Goal: Task Accomplishment & Management: Manage account settings

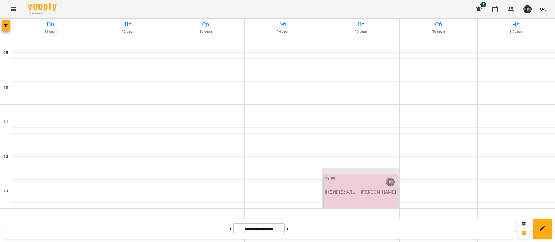
scroll to position [26, 0]
click at [365, 176] on div "13:00" at bounding box center [361, 182] width 72 height 13
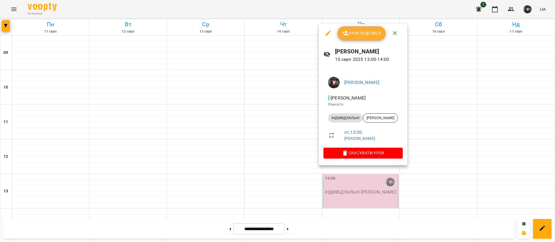
click at [359, 41] on div "Урок відбувся" at bounding box center [363, 33] width 88 height 18
click at [366, 37] on button "Урок відбувся" at bounding box center [361, 33] width 49 height 14
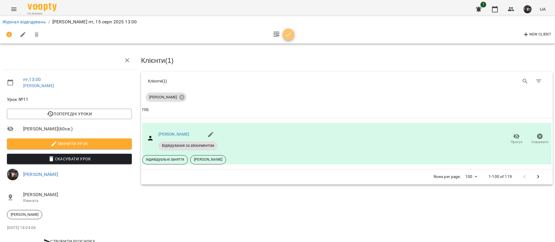
click at [290, 38] on icon "button" at bounding box center [288, 34] width 7 height 7
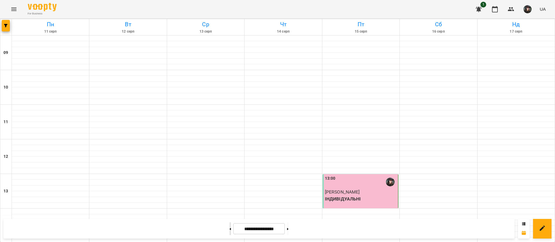
click at [229, 228] on button at bounding box center [229, 229] width 1 height 13
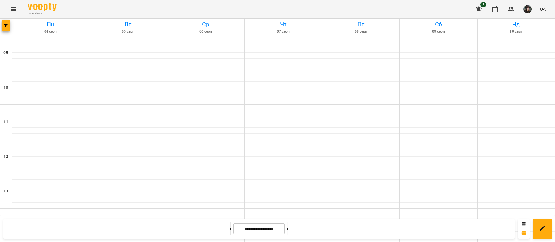
click at [229, 228] on button at bounding box center [229, 229] width 1 height 13
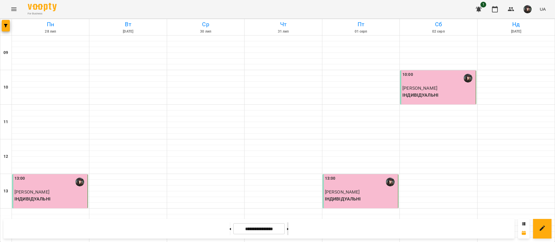
click at [288, 232] on button at bounding box center [287, 229] width 1 height 13
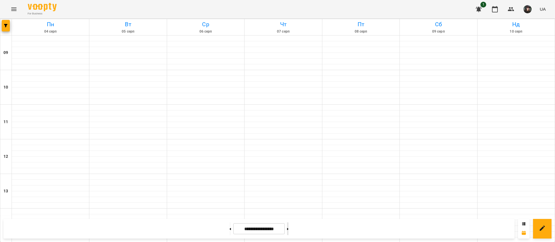
click at [291, 235] on div at bounding box center [288, 229] width 6 height 13
click at [288, 229] on button at bounding box center [287, 229] width 1 height 13
type input "**********"
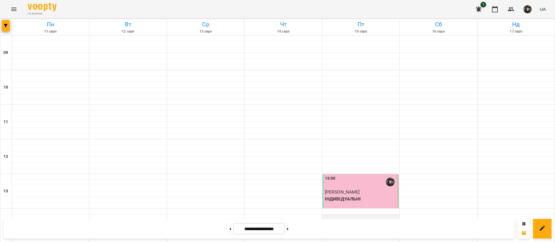
scroll to position [226, 0]
